Goal: Information Seeking & Learning: Check status

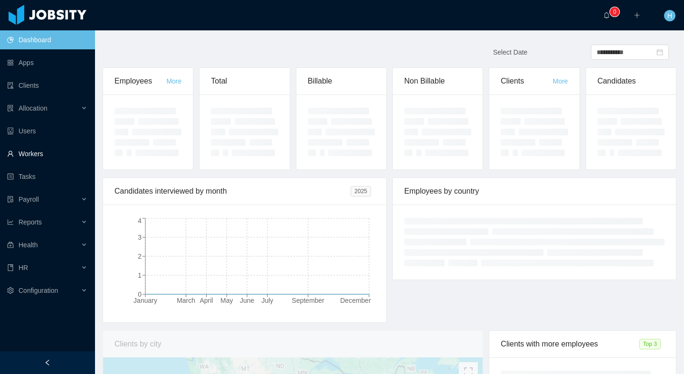
click at [47, 147] on link "Workers" at bounding box center [47, 153] width 80 height 19
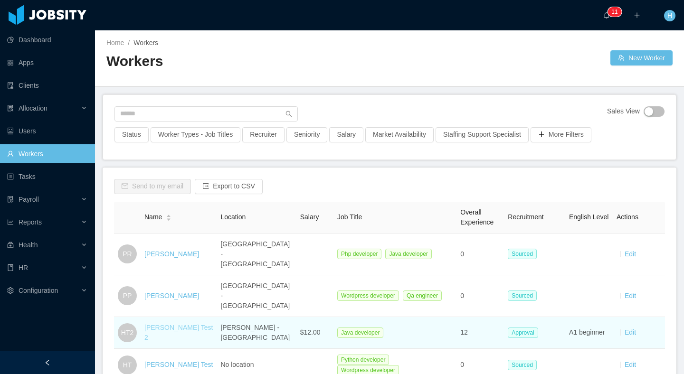
click at [148, 324] on link "[PERSON_NAME] Test 2" at bounding box center [178, 333] width 68 height 18
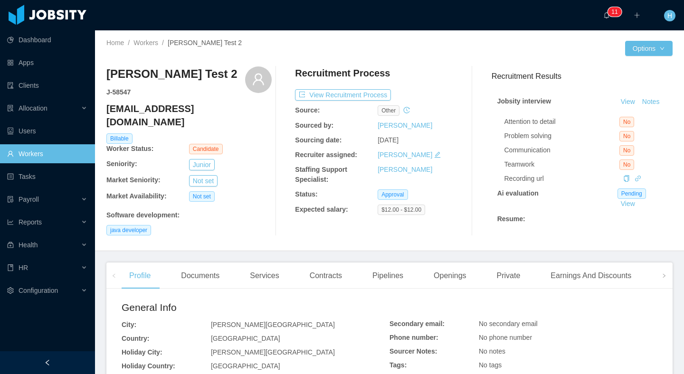
click at [368, 102] on div "Recruitment Process View Recruitment Process Source: other Sourced by: Hamilton…" at bounding box center [377, 150] width 165 height 169
click at [363, 99] on button "View Recruitment Process" at bounding box center [343, 94] width 96 height 11
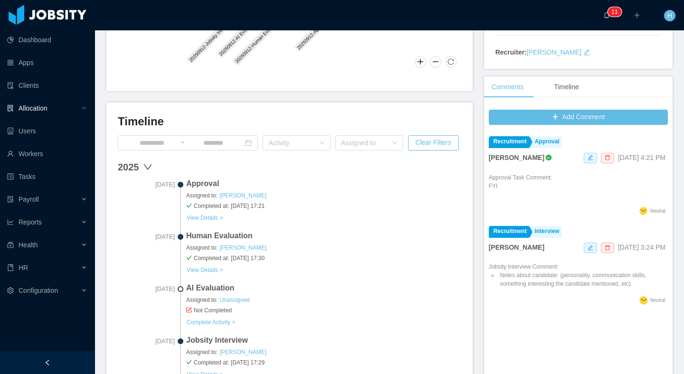
scroll to position [191, 0]
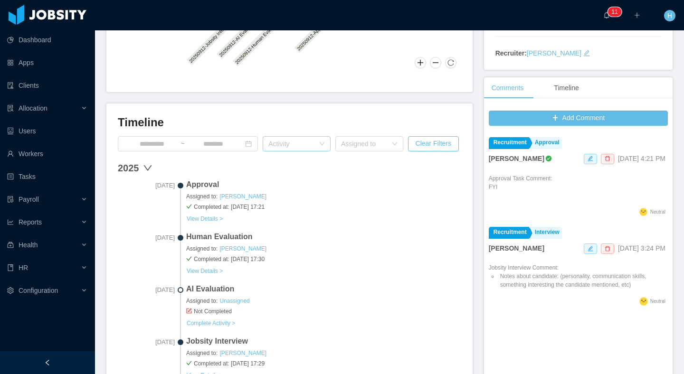
click at [285, 144] on div "Activity" at bounding box center [291, 143] width 46 height 9
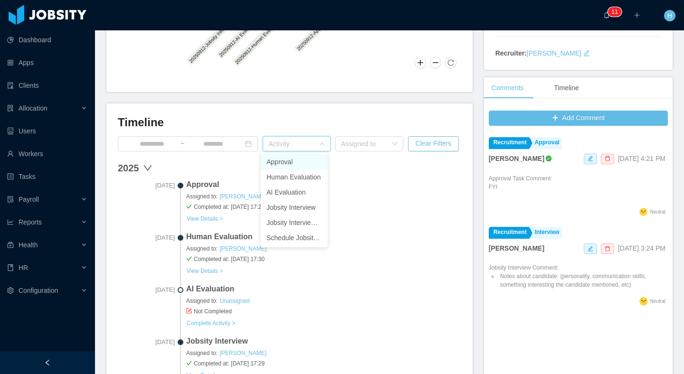
click at [292, 162] on li "Approval" at bounding box center [294, 161] width 67 height 15
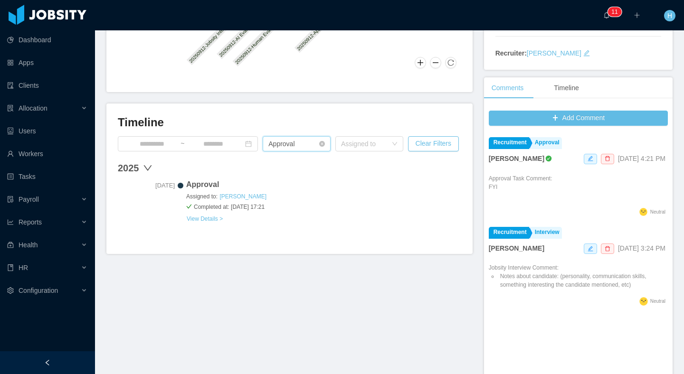
click at [300, 149] on div "Activity Approval" at bounding box center [293, 144] width 50 height 14
click at [287, 174] on li "Human Evaluation" at bounding box center [294, 177] width 67 height 15
click at [321, 144] on icon "icon: close-circle" at bounding box center [322, 144] width 6 height 6
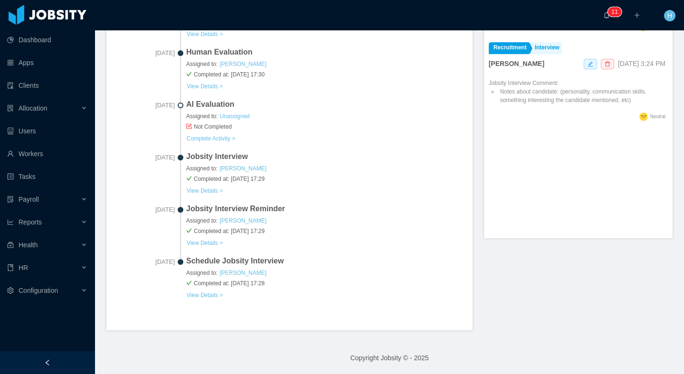
scroll to position [218, 0]
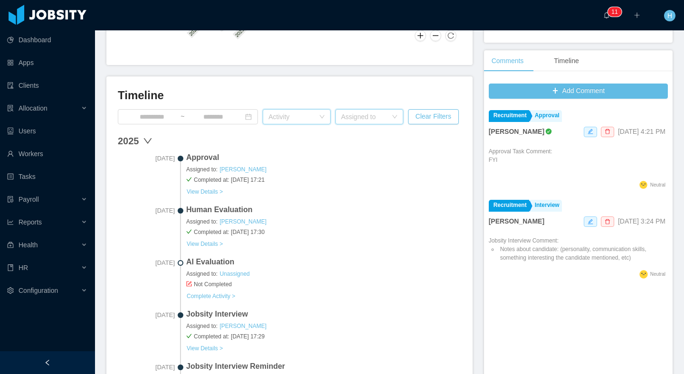
click at [370, 109] on div "Assigned to" at bounding box center [369, 116] width 68 height 15
click at [366, 145] on li "Unassigned" at bounding box center [365, 149] width 67 height 15
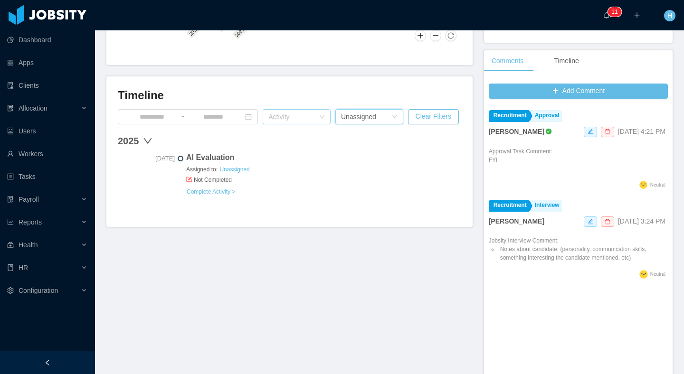
drag, startPoint x: 353, startPoint y: 121, endPoint x: 356, endPoint y: 126, distance: 6.0
click at [353, 121] on div "Unassigned" at bounding box center [358, 117] width 35 height 14
click at [363, 136] on li "Hamilton Garcia" at bounding box center [365, 134] width 67 height 15
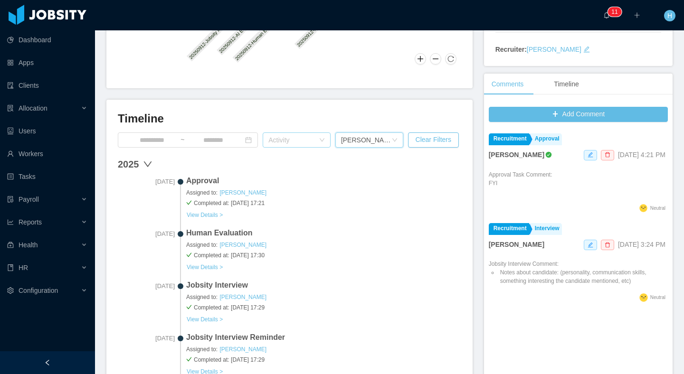
scroll to position [208, 0]
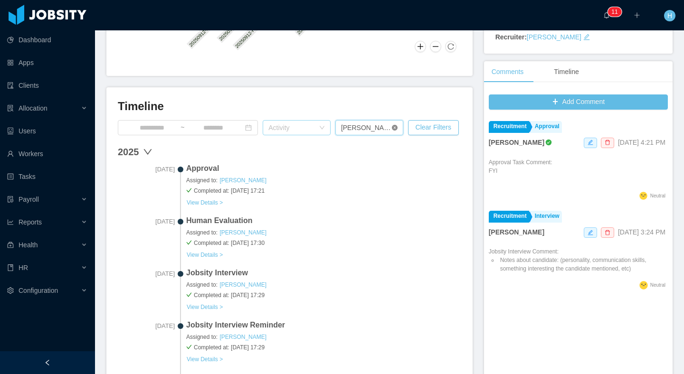
click at [392, 127] on icon "icon: close-circle" at bounding box center [395, 128] width 6 height 6
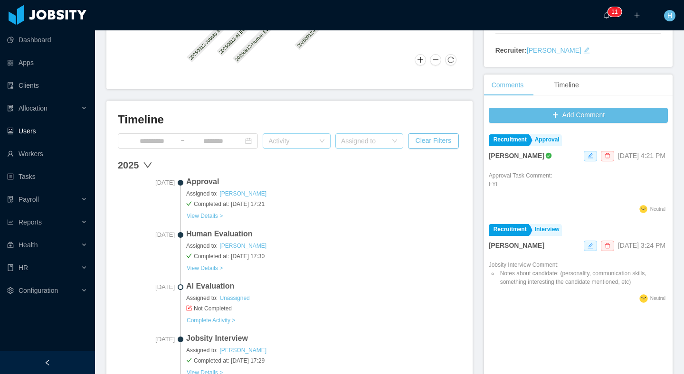
scroll to position [190, 0]
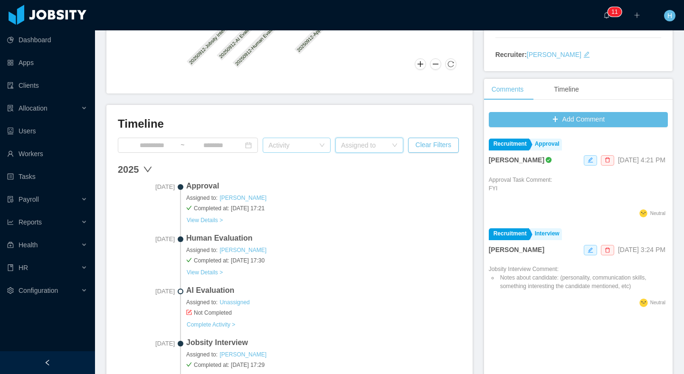
click at [292, 149] on div "Activity" at bounding box center [291, 145] width 46 height 9
click at [294, 190] on li "AI Evaluation" at bounding box center [294, 193] width 67 height 15
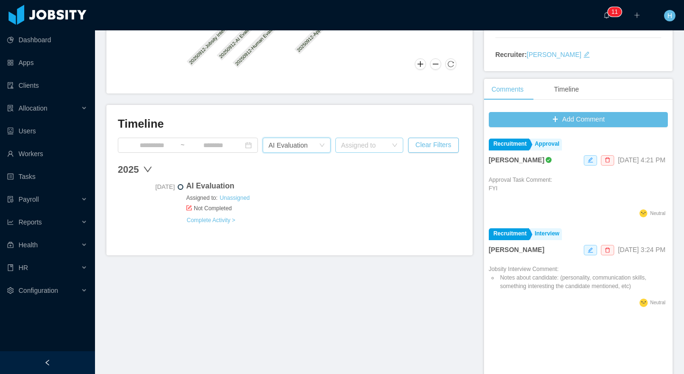
click at [370, 141] on div "Assigned to" at bounding box center [364, 145] width 46 height 9
click at [363, 162] on li "[PERSON_NAME]" at bounding box center [365, 163] width 67 height 15
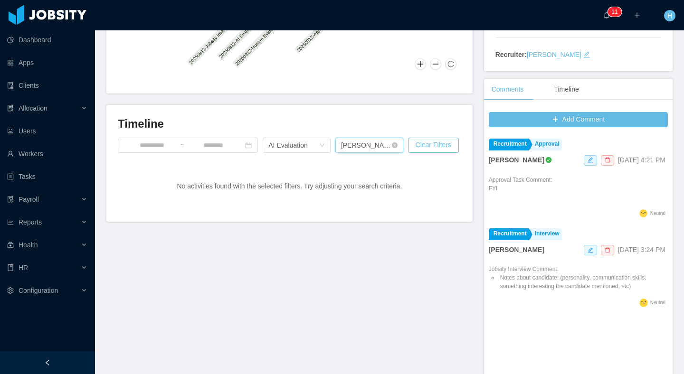
click at [362, 145] on div "[PERSON_NAME]" at bounding box center [366, 145] width 50 height 14
click at [356, 177] on li "Unassigned" at bounding box center [365, 178] width 67 height 15
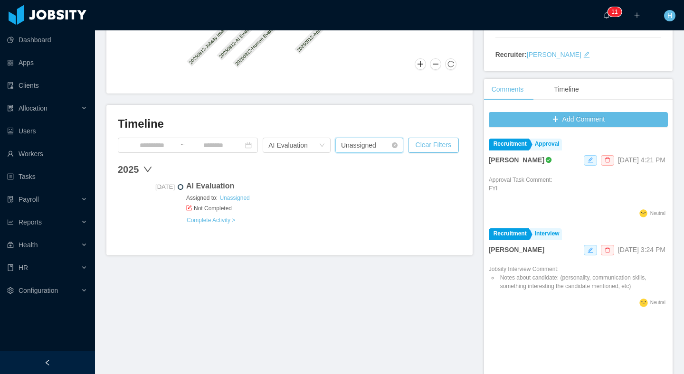
drag, startPoint x: 391, startPoint y: 145, endPoint x: 387, endPoint y: 148, distance: 5.8
click at [392, 145] on icon "icon: close-circle" at bounding box center [395, 145] width 6 height 6
click at [315, 143] on div "Activity AI Evaluation" at bounding box center [293, 145] width 50 height 14
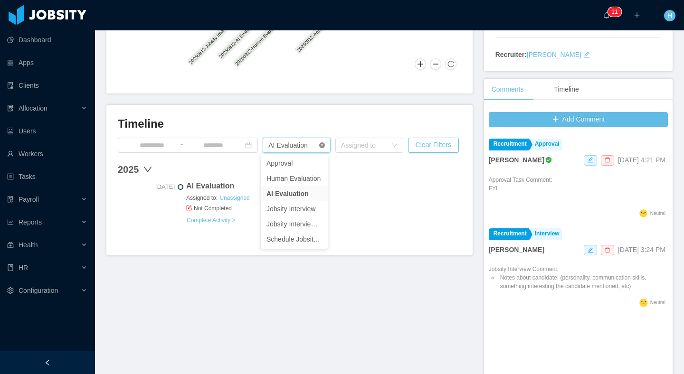
click at [320, 147] on icon "icon: close-circle" at bounding box center [322, 145] width 6 height 6
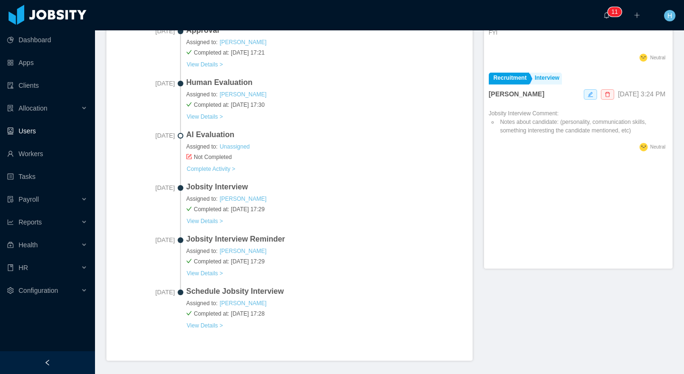
scroll to position [161, 0]
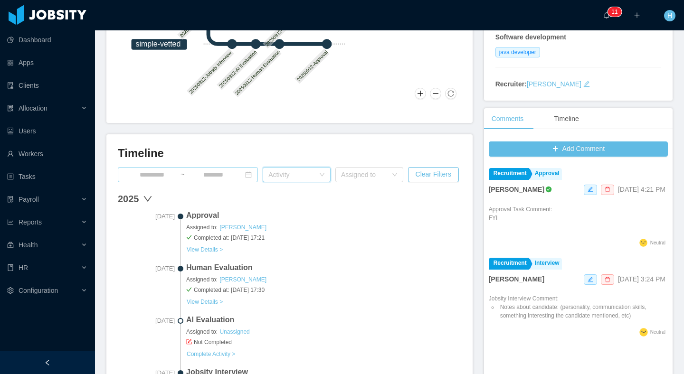
click at [147, 177] on input at bounding box center [151, 175] width 57 height 10
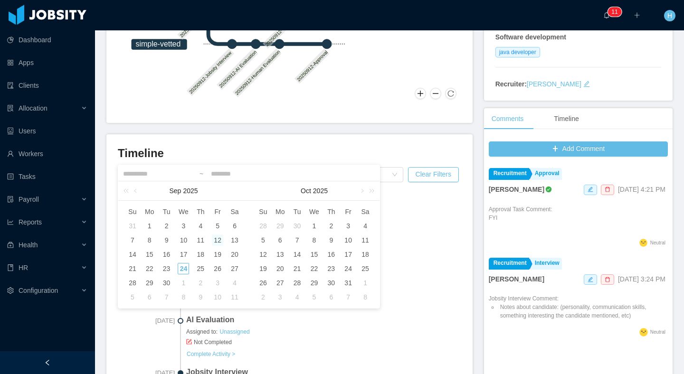
click at [213, 242] on div "12" at bounding box center [217, 240] width 11 height 11
click at [403, 210] on span "Approval" at bounding box center [323, 215] width 275 height 11
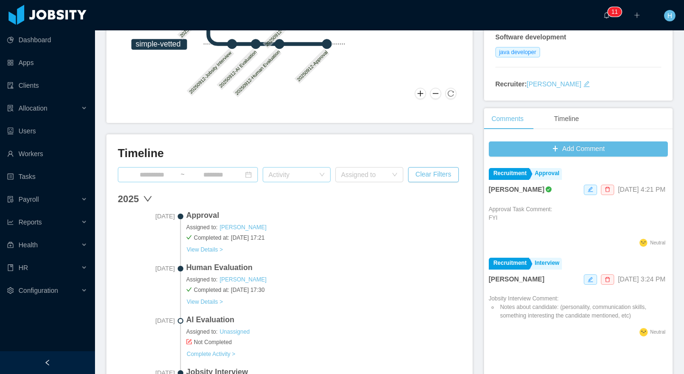
click at [148, 174] on input at bounding box center [151, 175] width 57 height 10
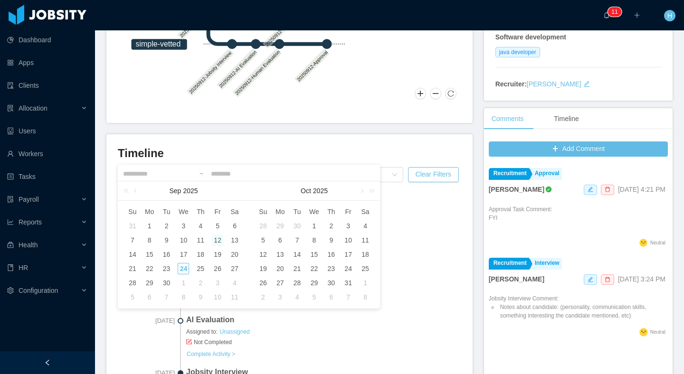
click at [218, 242] on div "12" at bounding box center [217, 240] width 11 height 11
click at [234, 241] on div "13" at bounding box center [234, 240] width 11 height 11
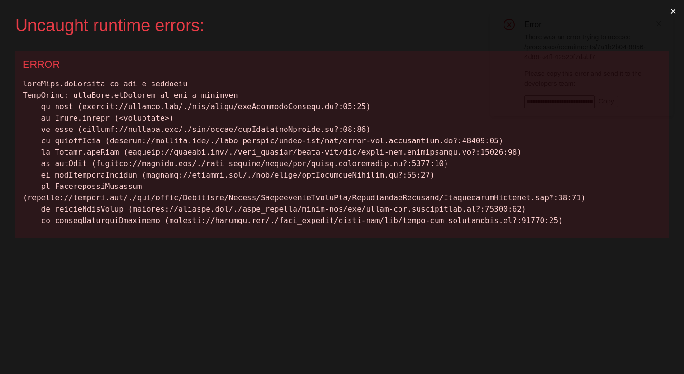
scroll to position [0, 0]
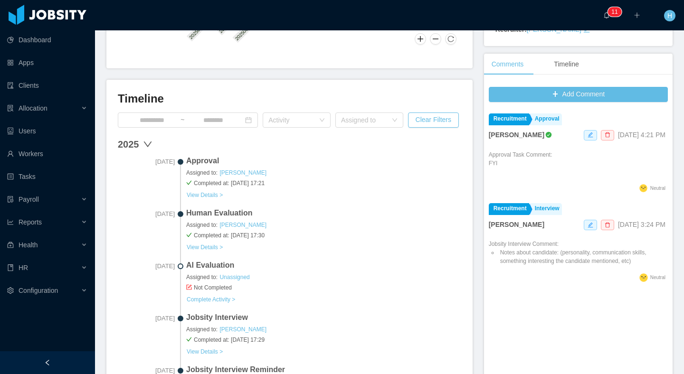
scroll to position [376, 0]
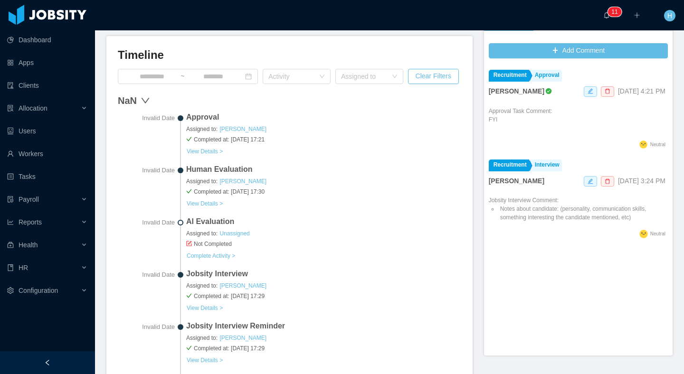
scroll to position [275, 0]
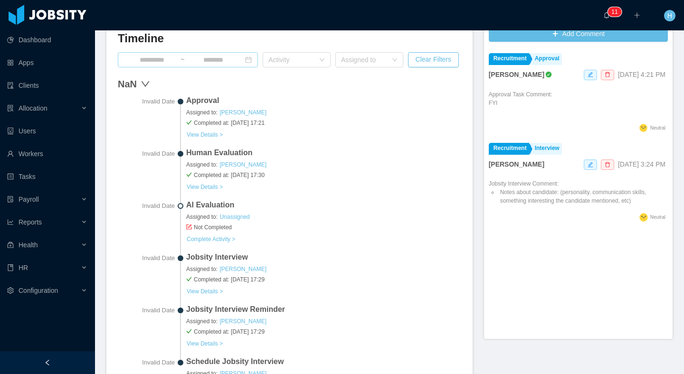
click at [158, 61] on input at bounding box center [151, 60] width 57 height 10
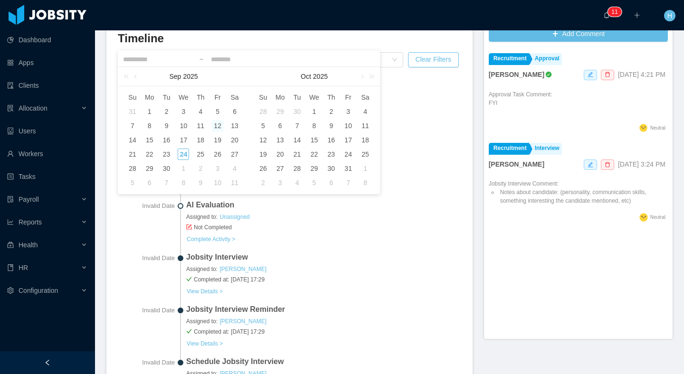
click at [219, 125] on div "12" at bounding box center [217, 125] width 11 height 11
click at [234, 124] on div "13" at bounding box center [234, 125] width 11 height 11
type input "**********"
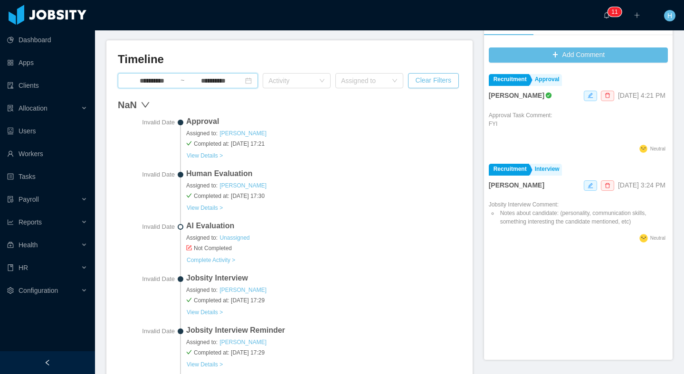
scroll to position [254, 0]
click at [246, 82] on icon "icon: close-circle" at bounding box center [248, 81] width 7 height 7
click at [196, 86] on span "~" at bounding box center [188, 81] width 140 height 15
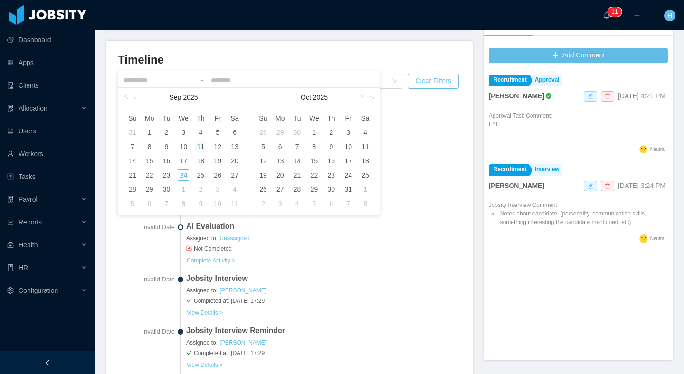
click at [199, 147] on div "11" at bounding box center [200, 146] width 11 height 11
click at [232, 148] on div "13" at bounding box center [234, 146] width 11 height 11
type input "**********"
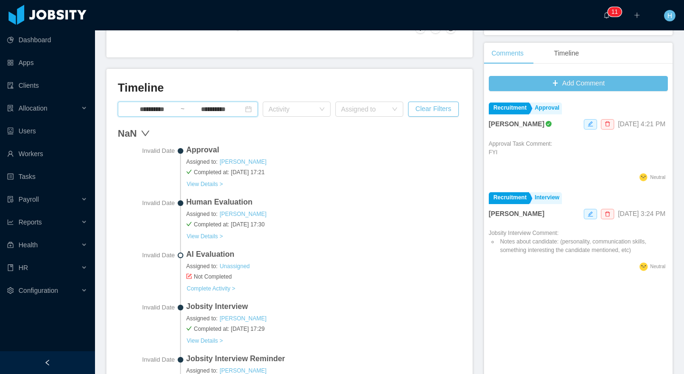
scroll to position [203, 0]
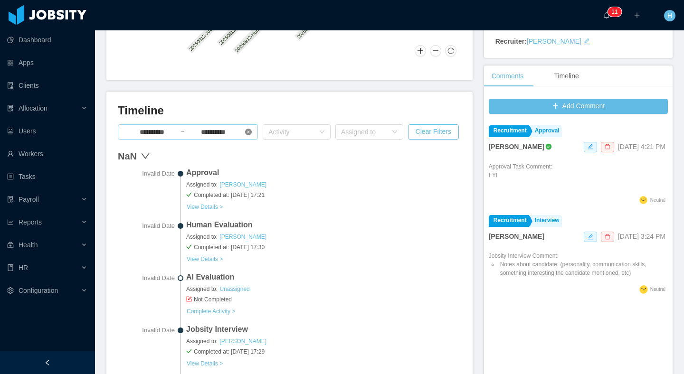
click at [249, 131] on icon "icon: close-circle" at bounding box center [248, 132] width 7 height 7
click at [144, 131] on input at bounding box center [151, 132] width 57 height 10
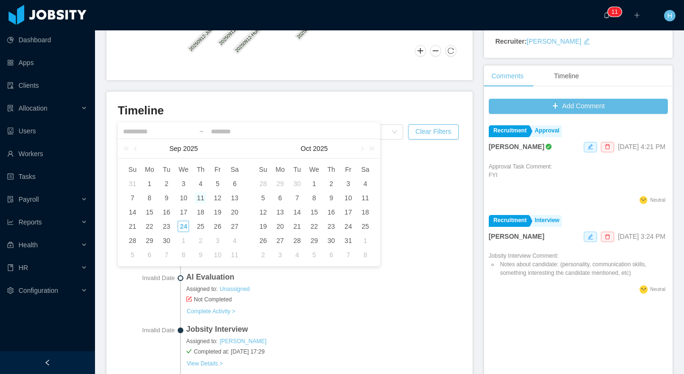
click at [198, 198] on div "11" at bounding box center [200, 197] width 11 height 11
click at [237, 198] on div "13" at bounding box center [234, 197] width 11 height 11
type input "**********"
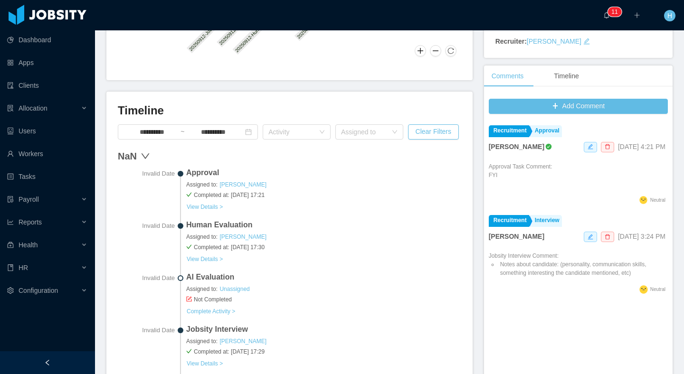
click at [138, 156] on div "NaN" at bounding box center [289, 156] width 343 height 14
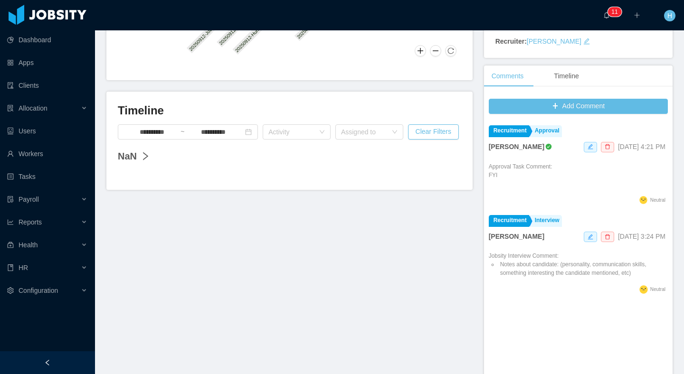
click at [143, 155] on icon "right" at bounding box center [145, 156] width 9 height 9
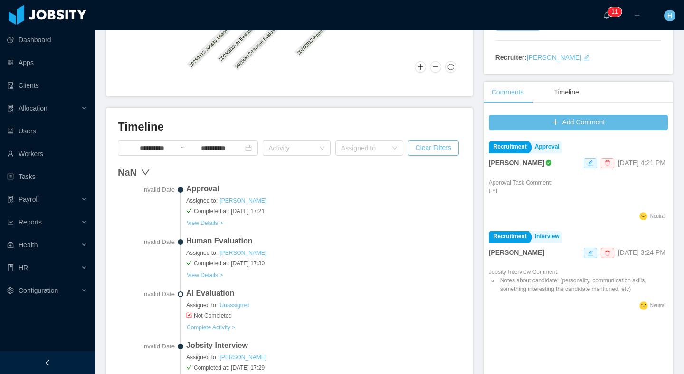
scroll to position [189, 0]
